Goal: Task Accomplishment & Management: Use online tool/utility

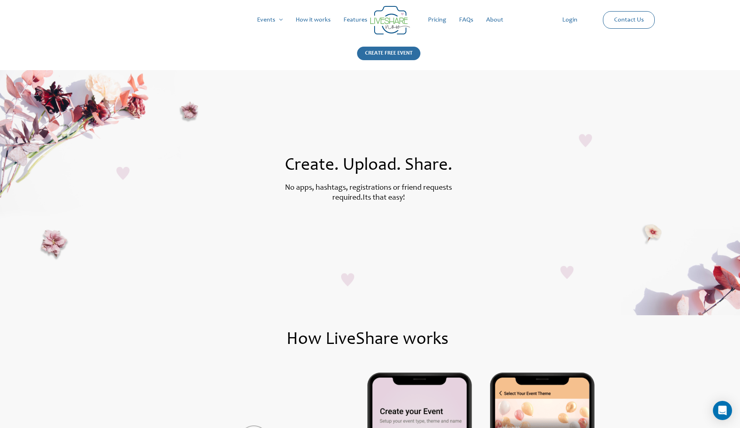
click at [390, 54] on div "CREATE FREE EVENT" at bounding box center [388, 54] width 63 height 14
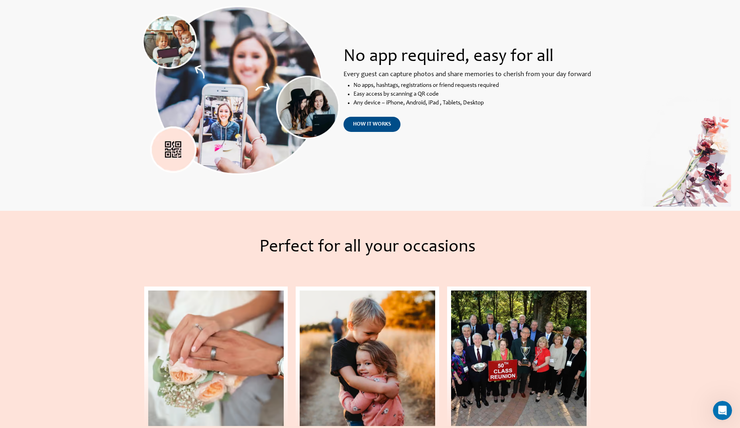
scroll to position [622, 0]
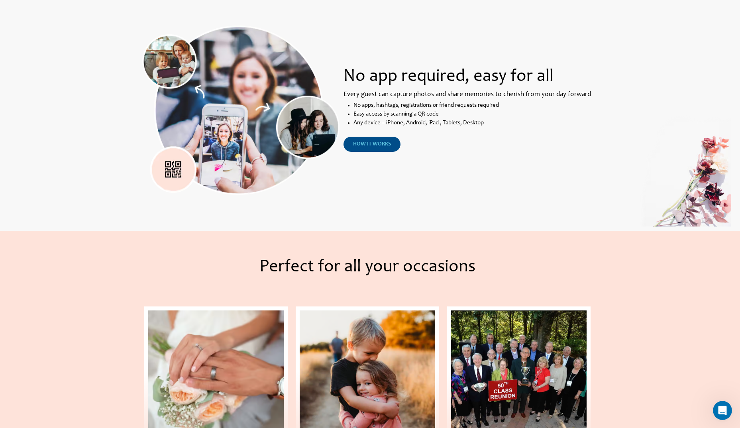
click at [363, 147] on span "how it works" at bounding box center [372, 144] width 38 height 6
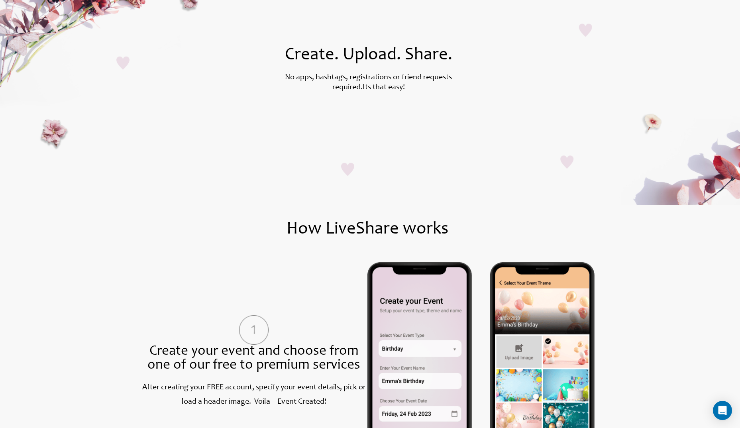
scroll to position [107, 0]
